Goal: Navigation & Orientation: Find specific page/section

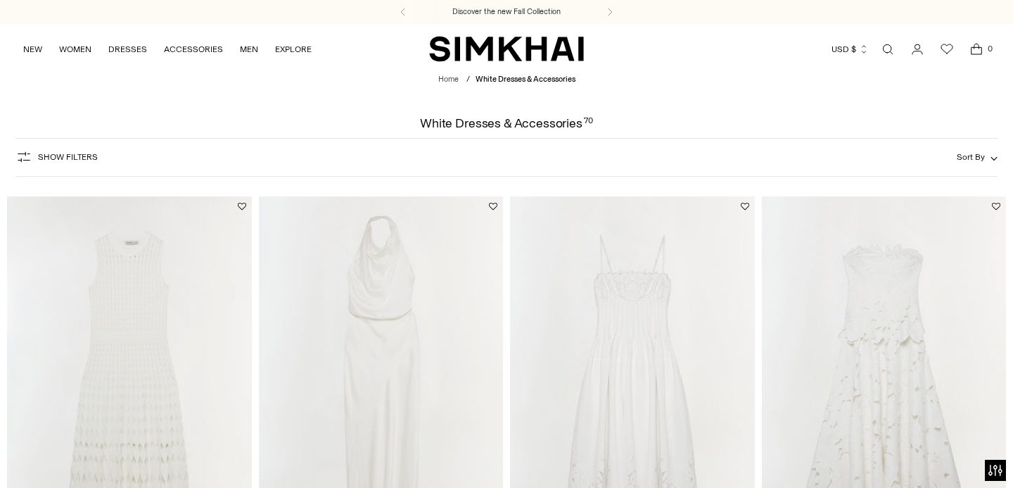
click at [543, 81] on span "White Dresses & Accessories" at bounding box center [526, 79] width 100 height 9
click at [445, 80] on link "Home" at bounding box center [448, 79] width 20 height 9
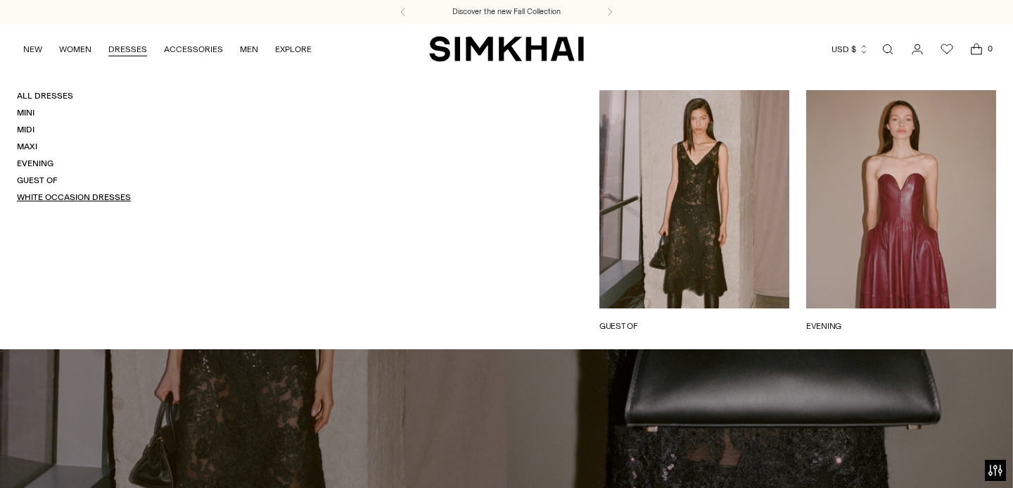
click at [99, 196] on link "White Occasion Dresses" at bounding box center [74, 197] width 114 height 10
